Goal: Information Seeking & Learning: Learn about a topic

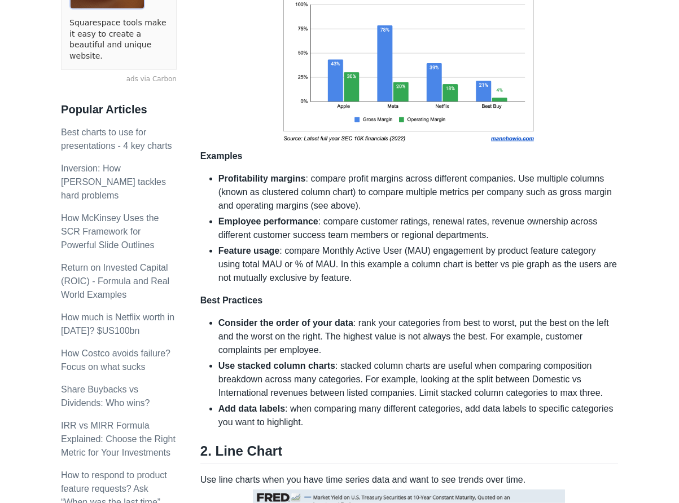
scroll to position [345, 0]
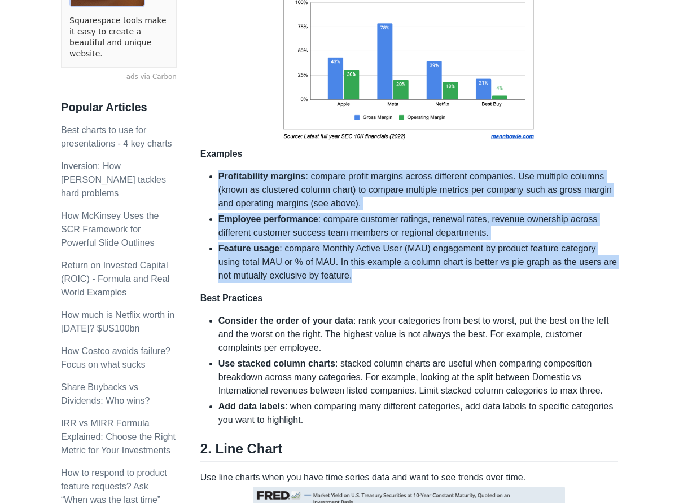
drag, startPoint x: 346, startPoint y: 282, endPoint x: 208, endPoint y: 188, distance: 166.5
click at [203, 178] on ul "Profitability margins : compare profit margins across different companies. Use …" at bounding box center [409, 226] width 418 height 113
copy ul "Profitability margins : compare profit margins across different companies. Use …"
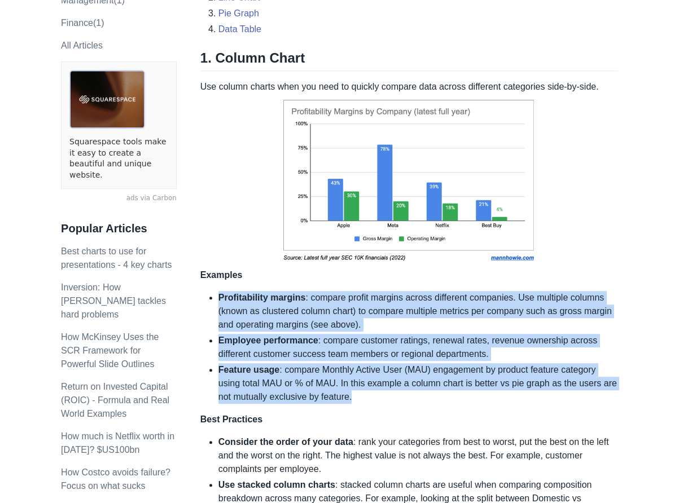
scroll to position [173, 0]
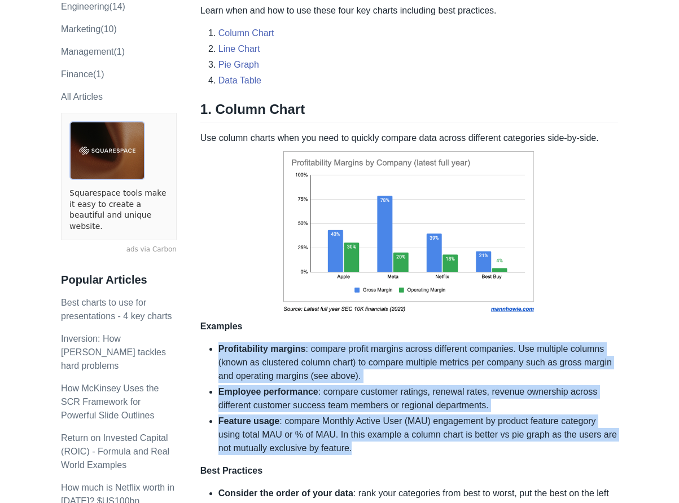
click at [446, 230] on img at bounding box center [408, 232] width 267 height 175
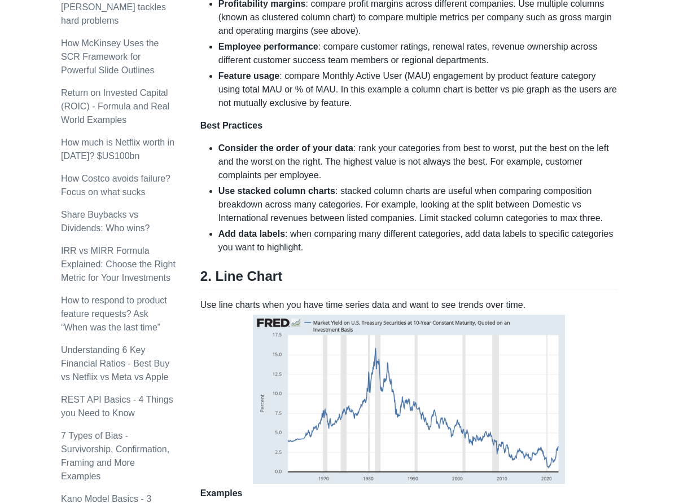
scroll to position [748, 0]
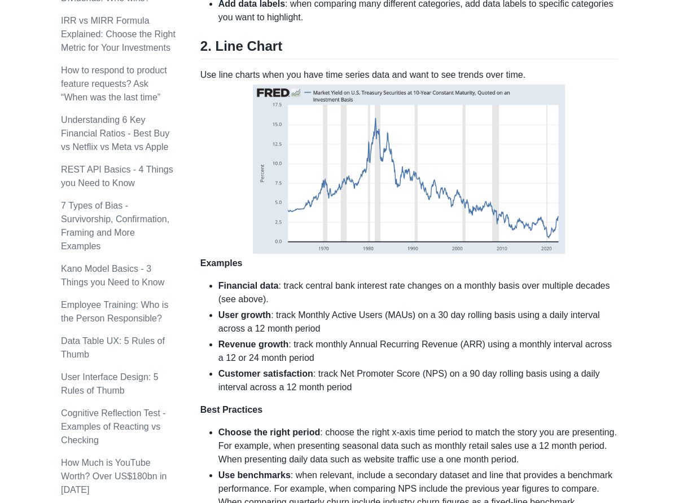
click at [311, 352] on li "Revenue growth : track monthly Annual Recurring Revenue (ARR) using a monthly i…" at bounding box center [417, 351] width 399 height 27
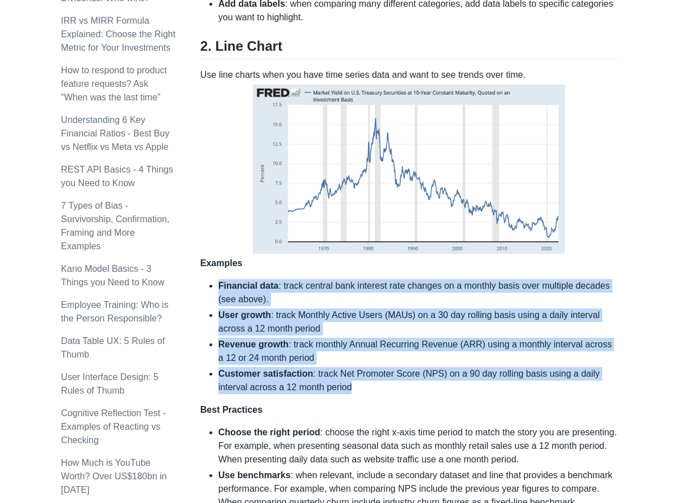
drag, startPoint x: 368, startPoint y: 388, endPoint x: 210, endPoint y: 280, distance: 190.8
click at [210, 280] on div "Learn when and how to use these four key charts including best practices. Colum…" at bounding box center [409, 455] width 418 height 2054
copy ul "Financial data : track central bank interest rate changes on a monthly basis ov…"
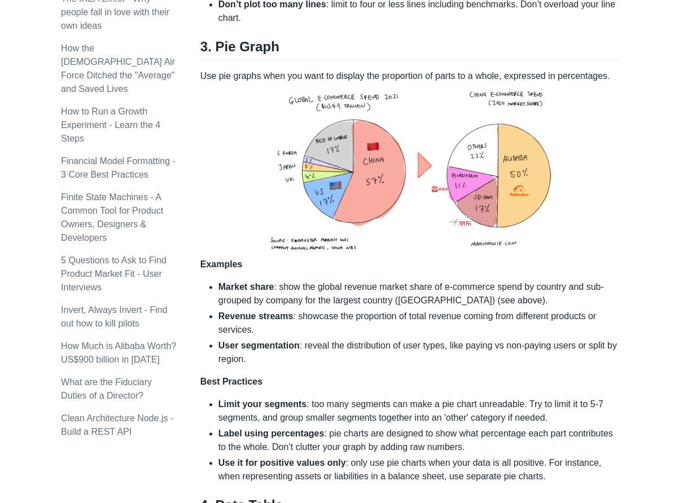
scroll to position [1266, 0]
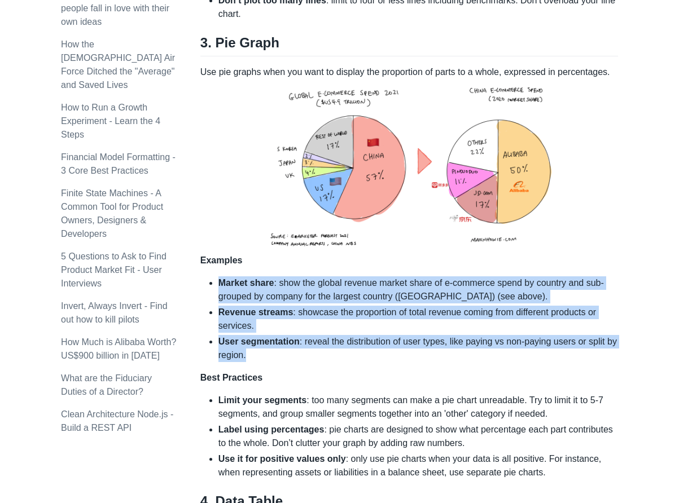
drag, startPoint x: 253, startPoint y: 362, endPoint x: 207, endPoint y: 289, distance: 85.9
click at [207, 289] on ul "Market share : show the global revenue market share of e-commerce spend by coun…" at bounding box center [409, 319] width 418 height 86
copy ul "Market share : show the global revenue market share of e-commerce spend by coun…"
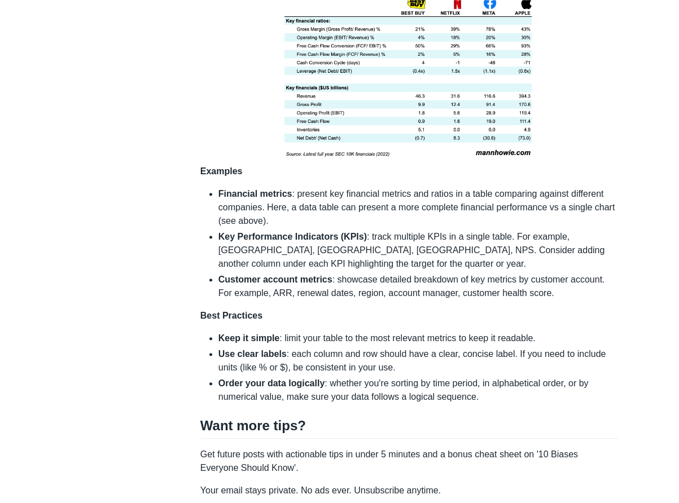
scroll to position [1669, 0]
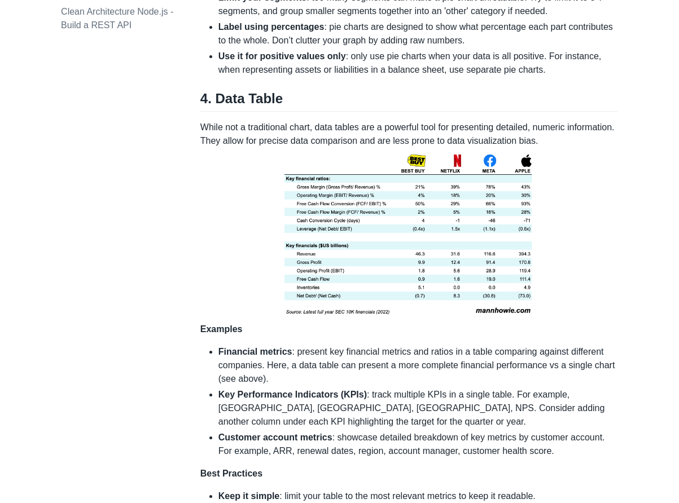
click at [350, 255] on img at bounding box center [408, 235] width 261 height 175
copy ul "Market share : show the global revenue market share of e-commerce spend by coun…"
click at [298, 368] on li "Financial metrics : present key financial metrics and ratios in a table compari…" at bounding box center [417, 365] width 399 height 41
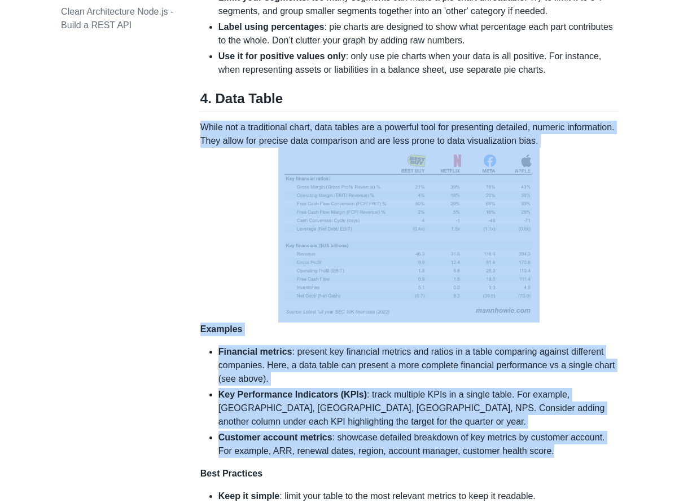
drag, startPoint x: 201, startPoint y: 131, endPoint x: 552, endPoint y: 457, distance: 478.7
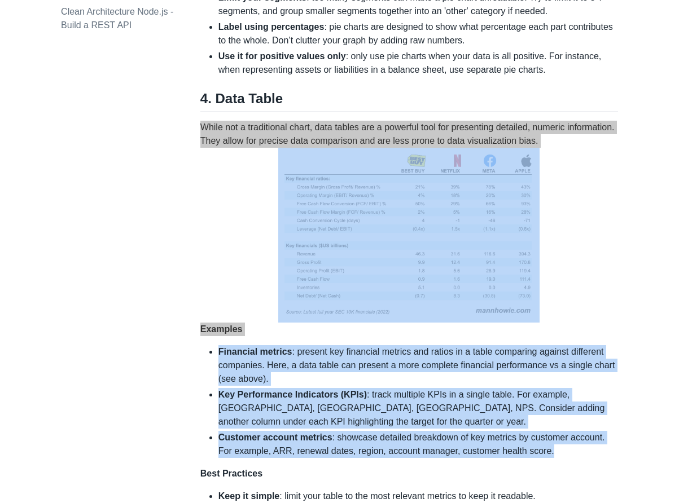
click at [328, 369] on li "Financial metrics : present key financial metrics and ratios in a table compari…" at bounding box center [417, 365] width 399 height 41
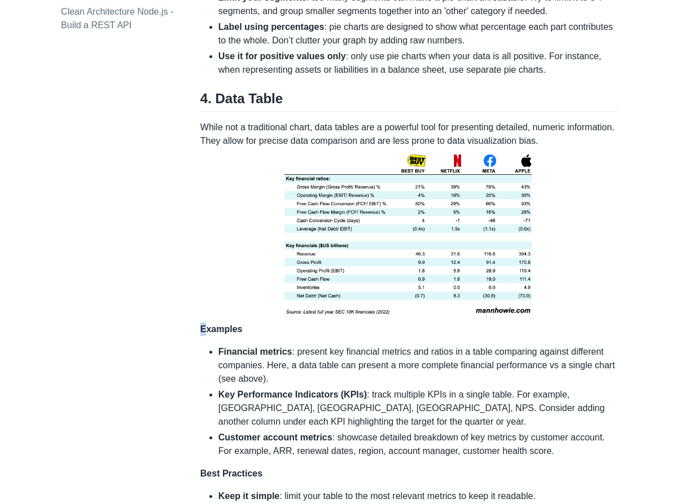
drag, startPoint x: 200, startPoint y: 337, endPoint x: 198, endPoint y: 328, distance: 9.9
click at [201, 334] on strong "Examples" at bounding box center [221, 329] width 42 height 10
drag, startPoint x: 590, startPoint y: 147, endPoint x: 202, endPoint y: 137, distance: 388.3
click at [202, 137] on p "While not a traditional chart, data tables are a powerful tool for presenting d…" at bounding box center [409, 229] width 418 height 216
copy p "While not a traditional chart, data tables are a powerful tool for presenting d…"
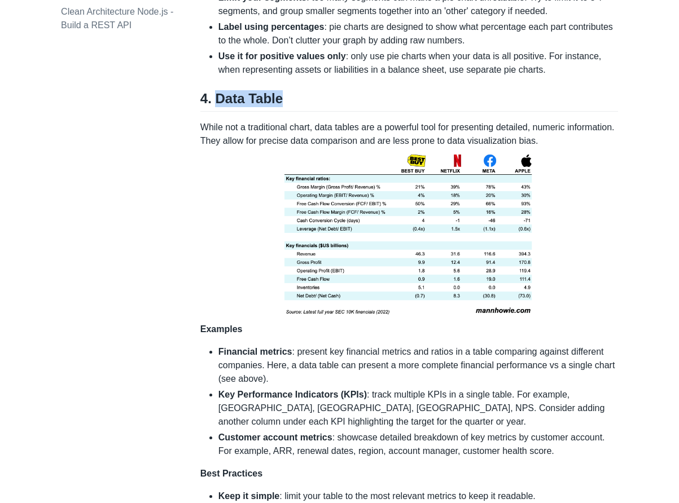
drag, startPoint x: 213, startPoint y: 102, endPoint x: 316, endPoint y: 103, distance: 102.7
click at [316, 103] on h2 "4. Data Table" at bounding box center [409, 100] width 418 height 21
copy h2 "Data Table"
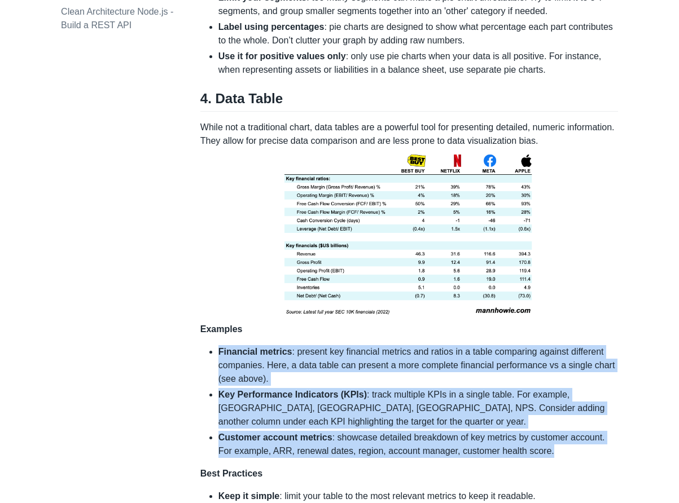
drag, startPoint x: 539, startPoint y: 459, endPoint x: 222, endPoint y: 359, distance: 331.9
click at [218, 359] on ul "Financial metrics : present key financial metrics and ratios in a table compari…" at bounding box center [409, 401] width 418 height 113
copy ul "Financial metrics : present key financial metrics and ratios in a table compari…"
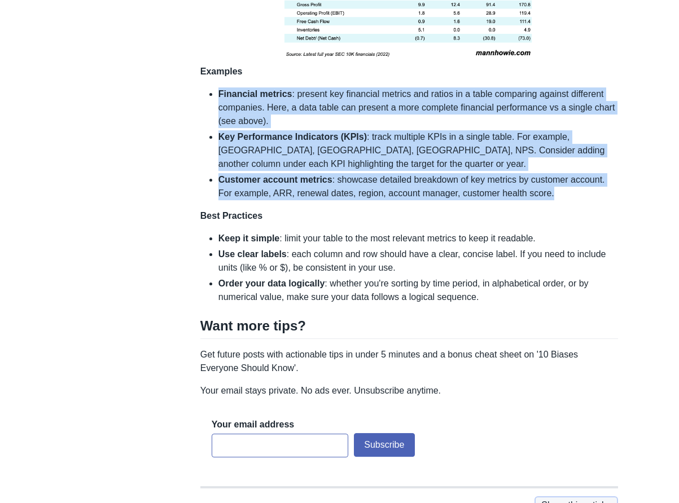
scroll to position [1957, 0]
